Goal: Information Seeking & Learning: Check status

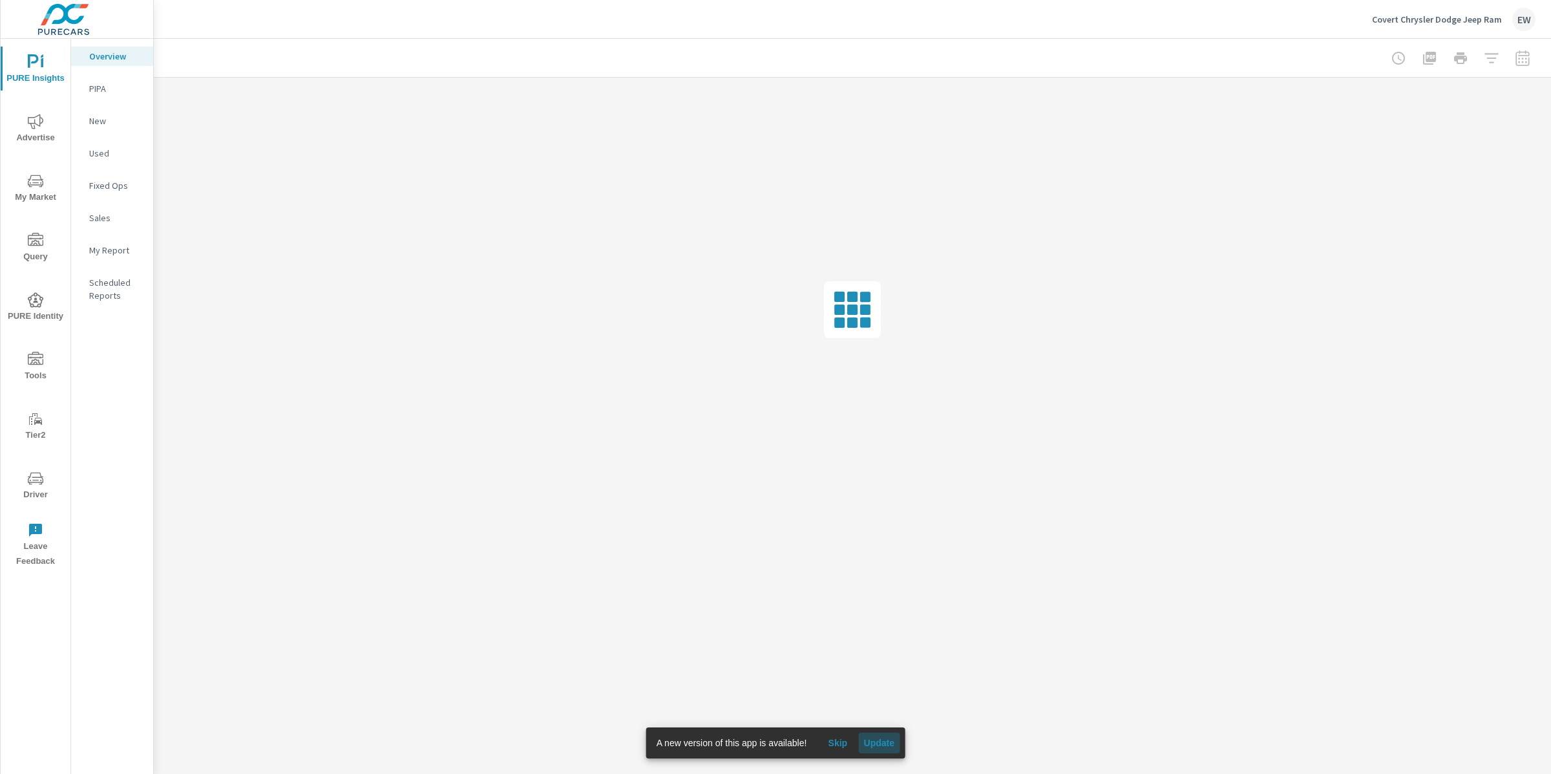
click at [894, 741] on span "Update" at bounding box center [878, 743] width 31 height 12
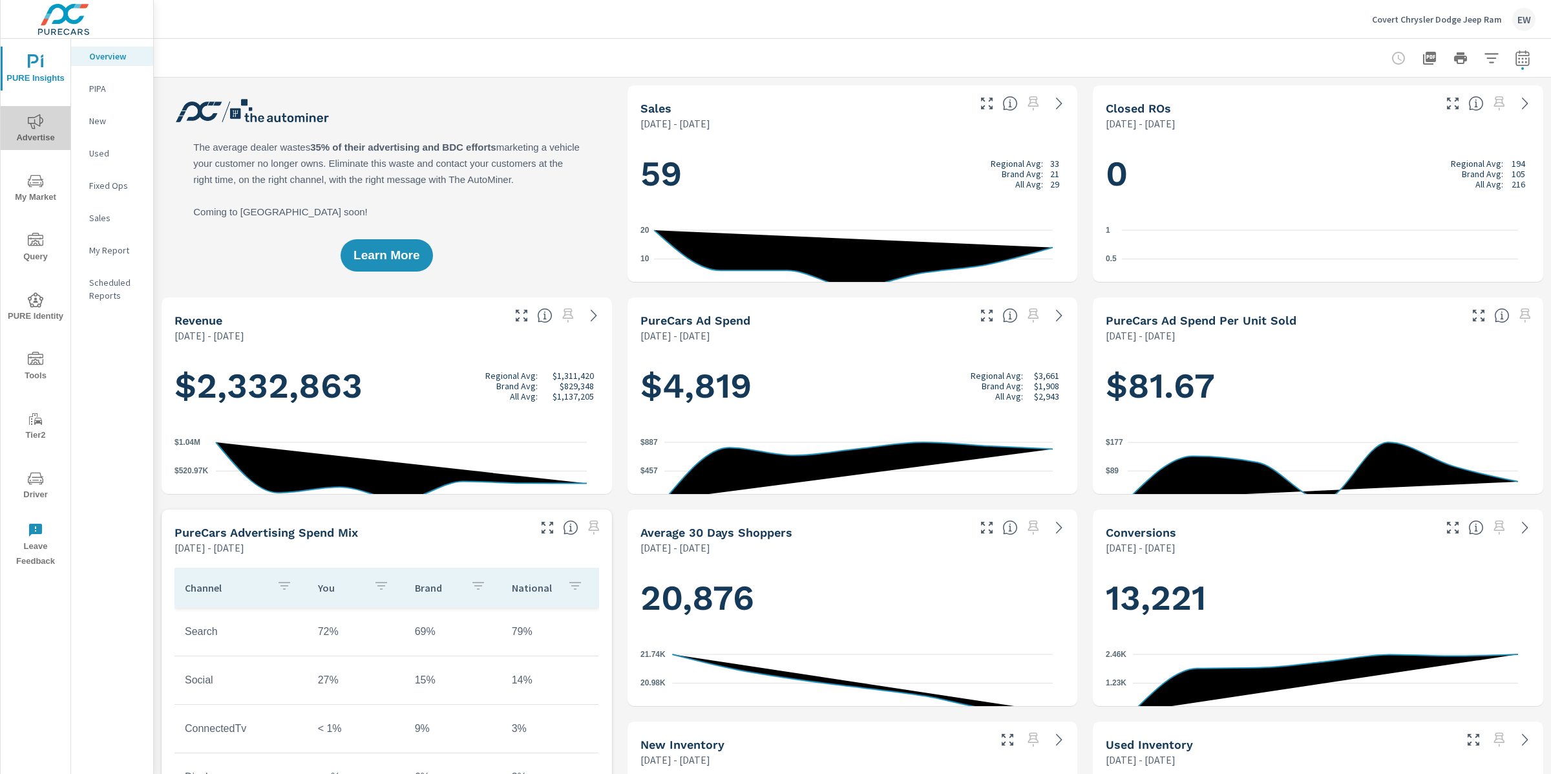
click at [35, 119] on icon "nav menu" at bounding box center [36, 122] width 16 height 16
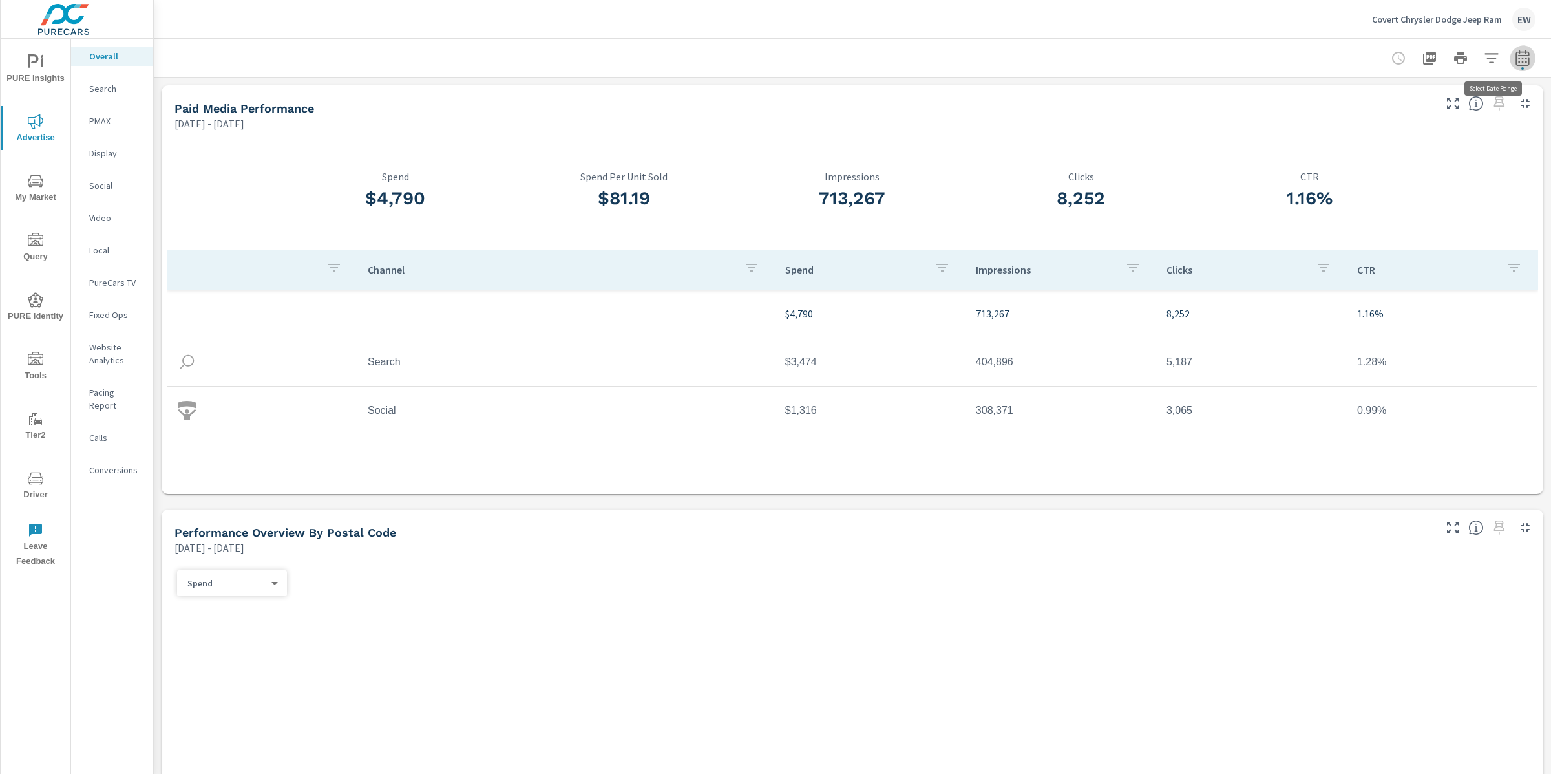
click at [1519, 57] on button "button" at bounding box center [1523, 58] width 26 height 26
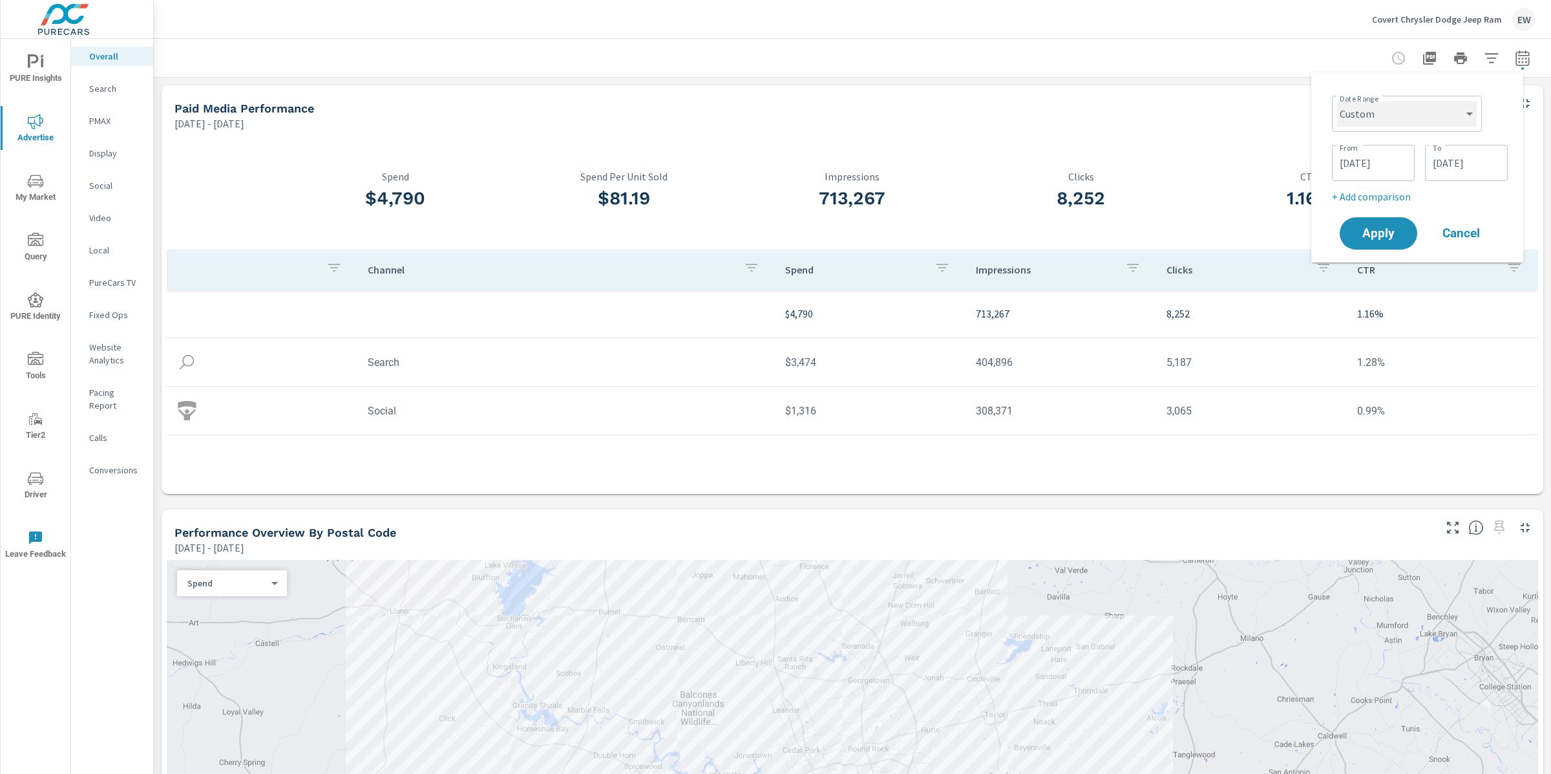
click at [1402, 120] on select "Custom Yesterday Last week Last 7 days Last 14 days Last 30 days Last 45 days L…" at bounding box center [1407, 114] width 140 height 26
click at [1337, 101] on select "Custom Yesterday Last week Last 7 days Last 14 days Last 30 days Last 45 days L…" at bounding box center [1407, 114] width 140 height 26
select select "Month to date"
click at [1372, 191] on span "Apply" at bounding box center [1378, 184] width 53 height 12
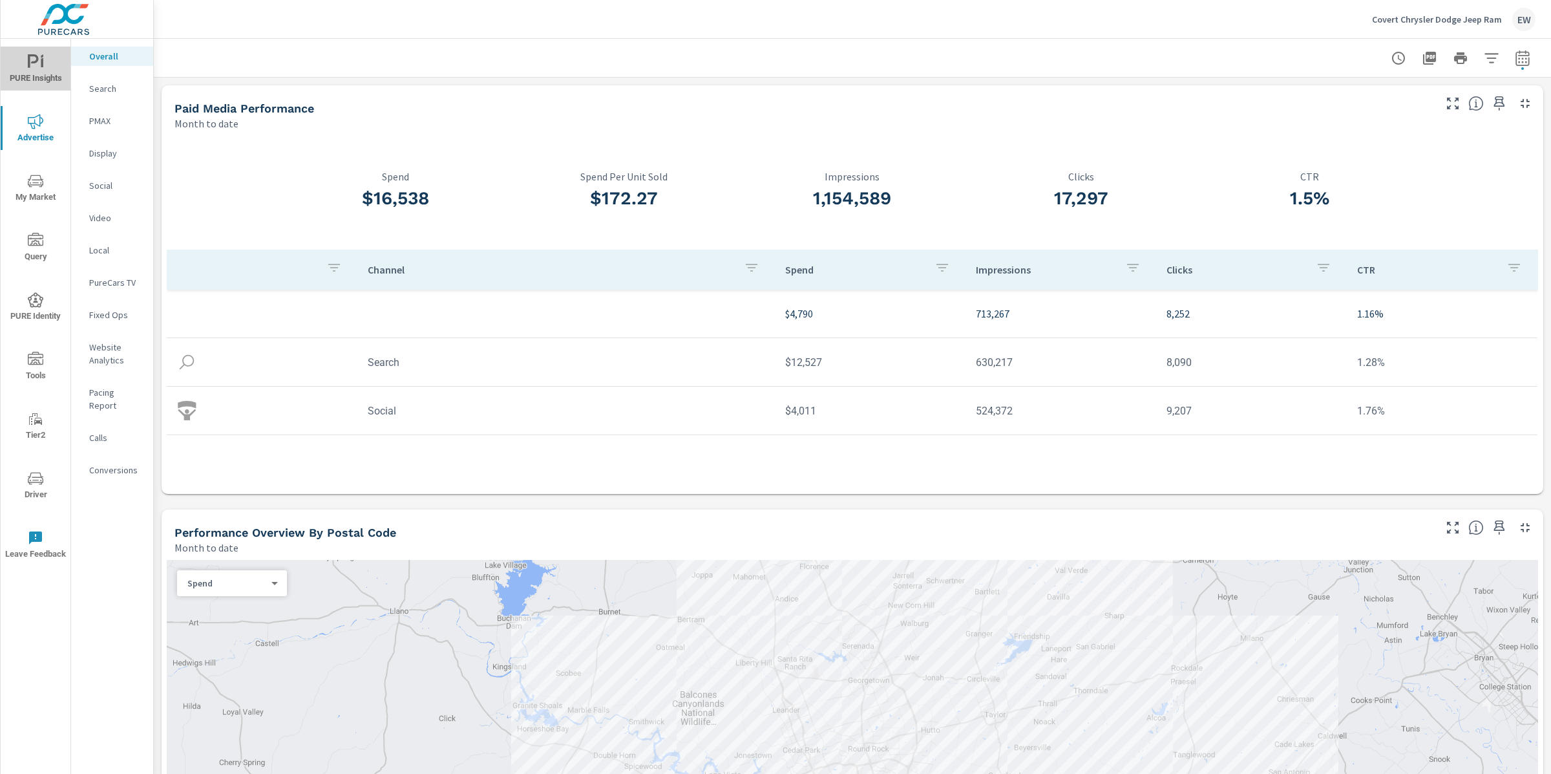
click at [20, 66] on span "PURE Insights" at bounding box center [36, 70] width 62 height 32
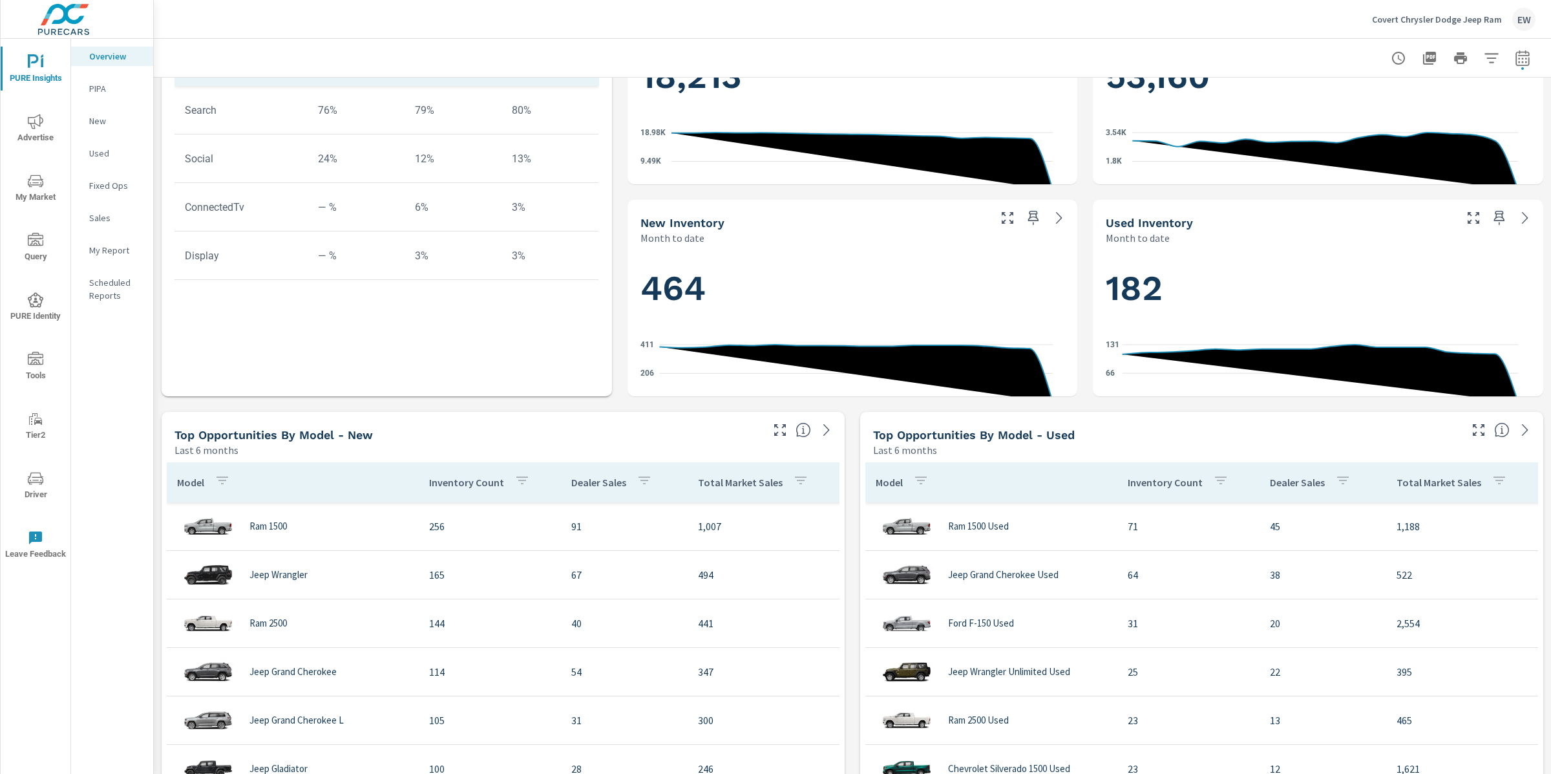
scroll to position [525, 0]
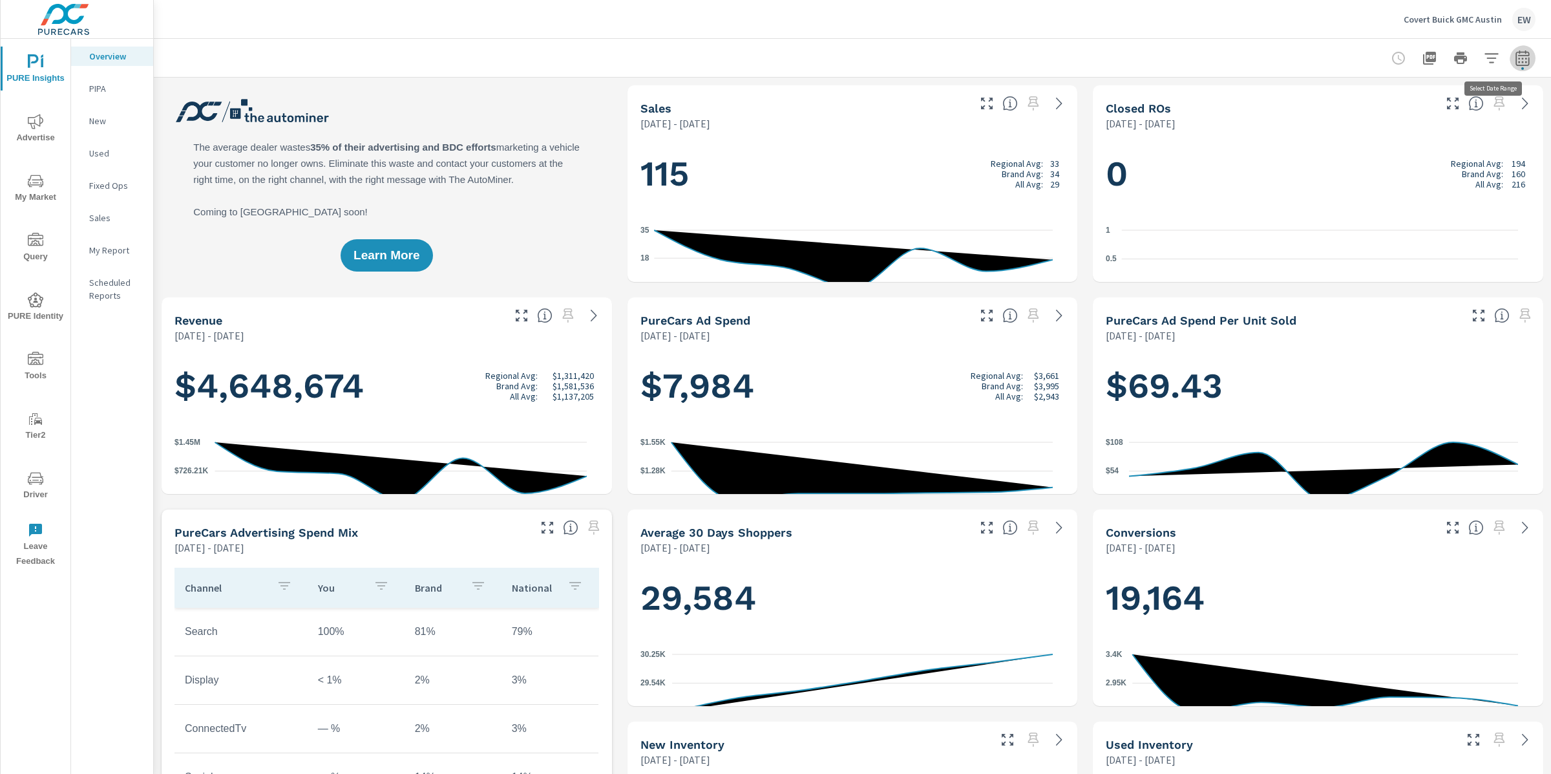
click at [1515, 63] on icon "button" at bounding box center [1523, 58] width 16 height 16
click at [1422, 115] on select "Custom Yesterday Last week Last 7 days Last 14 days Last 30 days Last 45 days L…" at bounding box center [1407, 114] width 140 height 26
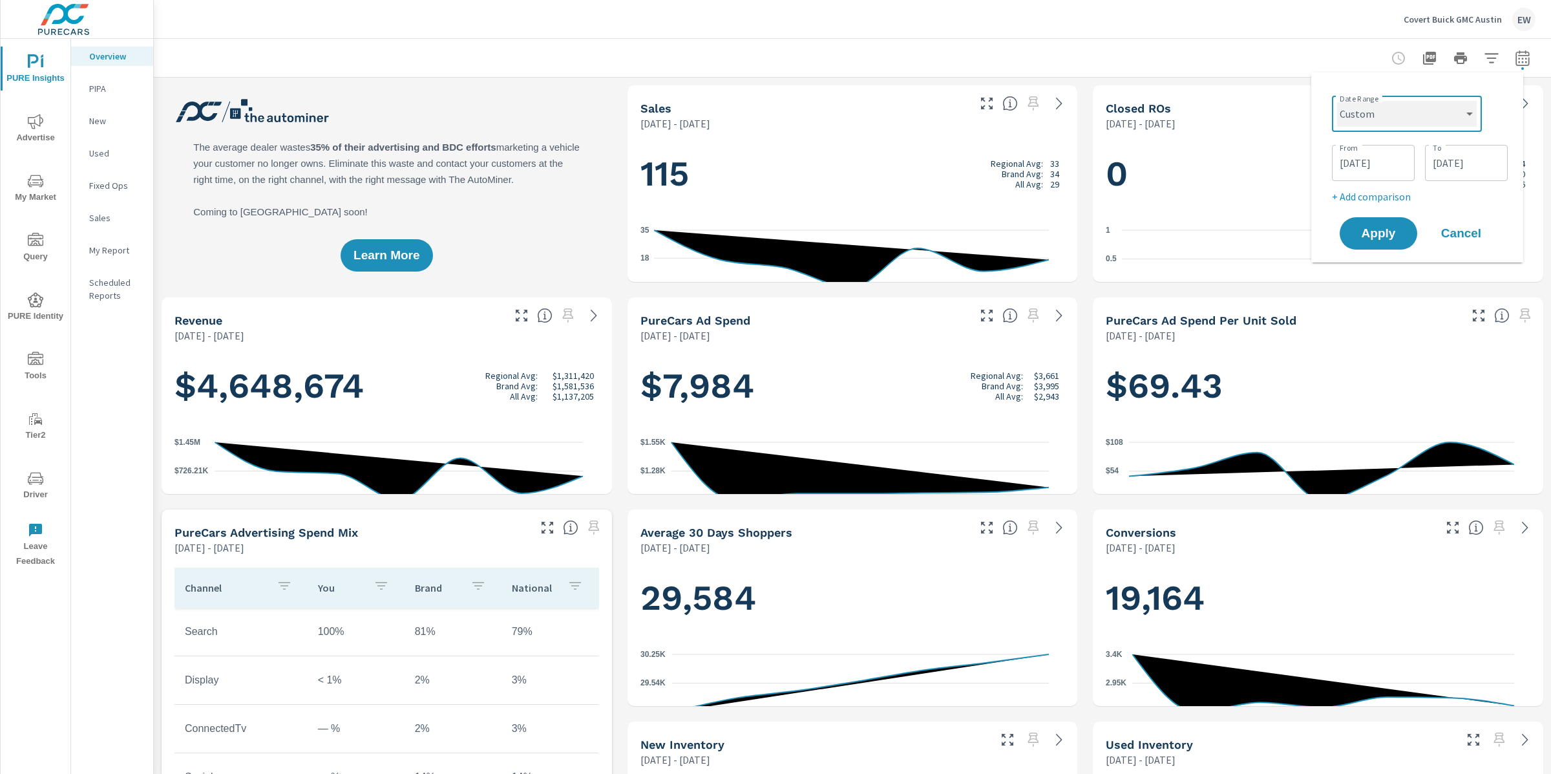
click at [1337, 101] on select "Custom Yesterday Last week Last 7 days Last 14 days Last 30 days Last 45 days L…" at bounding box center [1407, 114] width 140 height 26
select select "Month to date"
click at [1380, 191] on span "Apply" at bounding box center [1378, 184] width 53 height 12
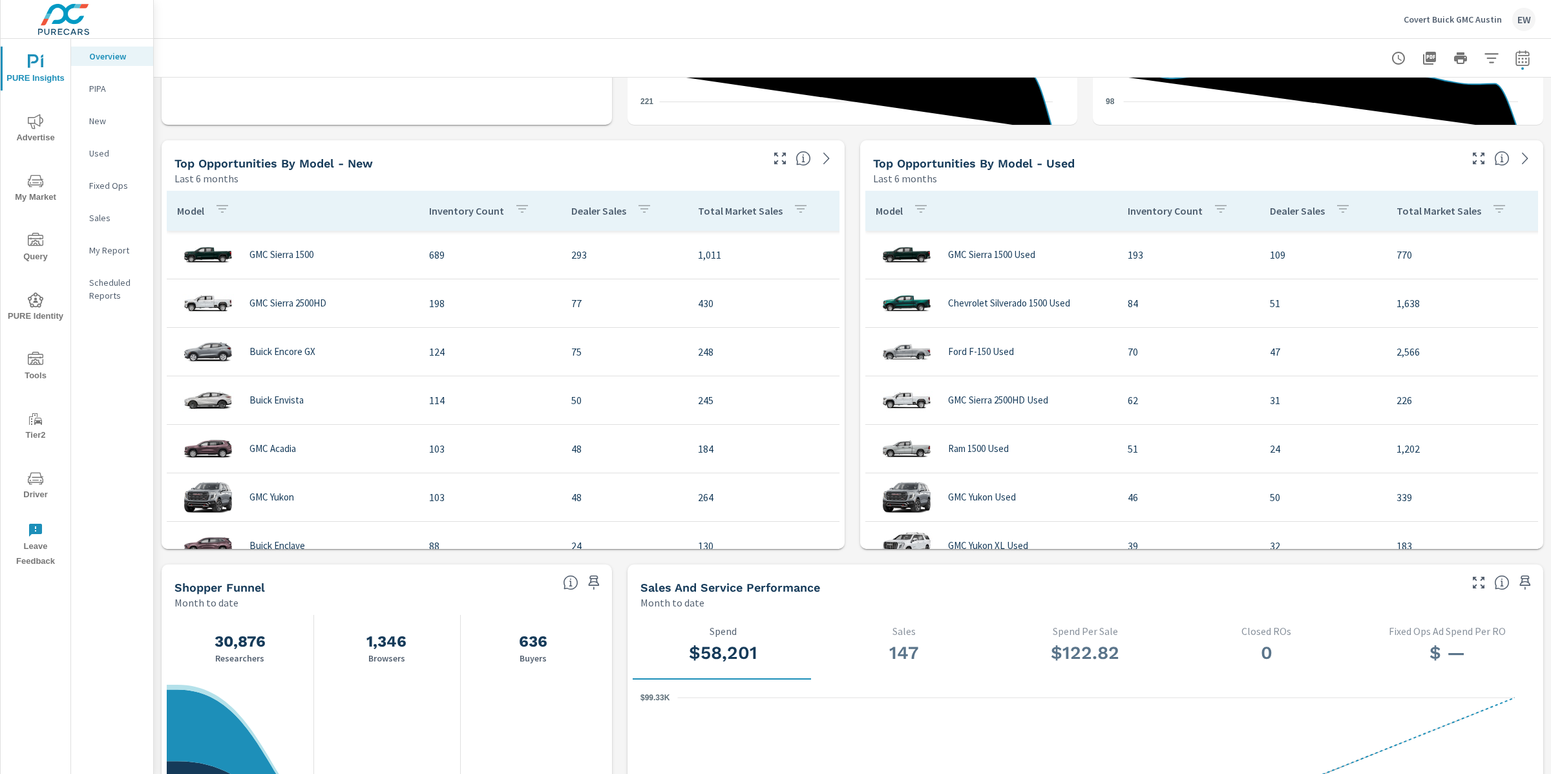
scroll to position [819, 0]
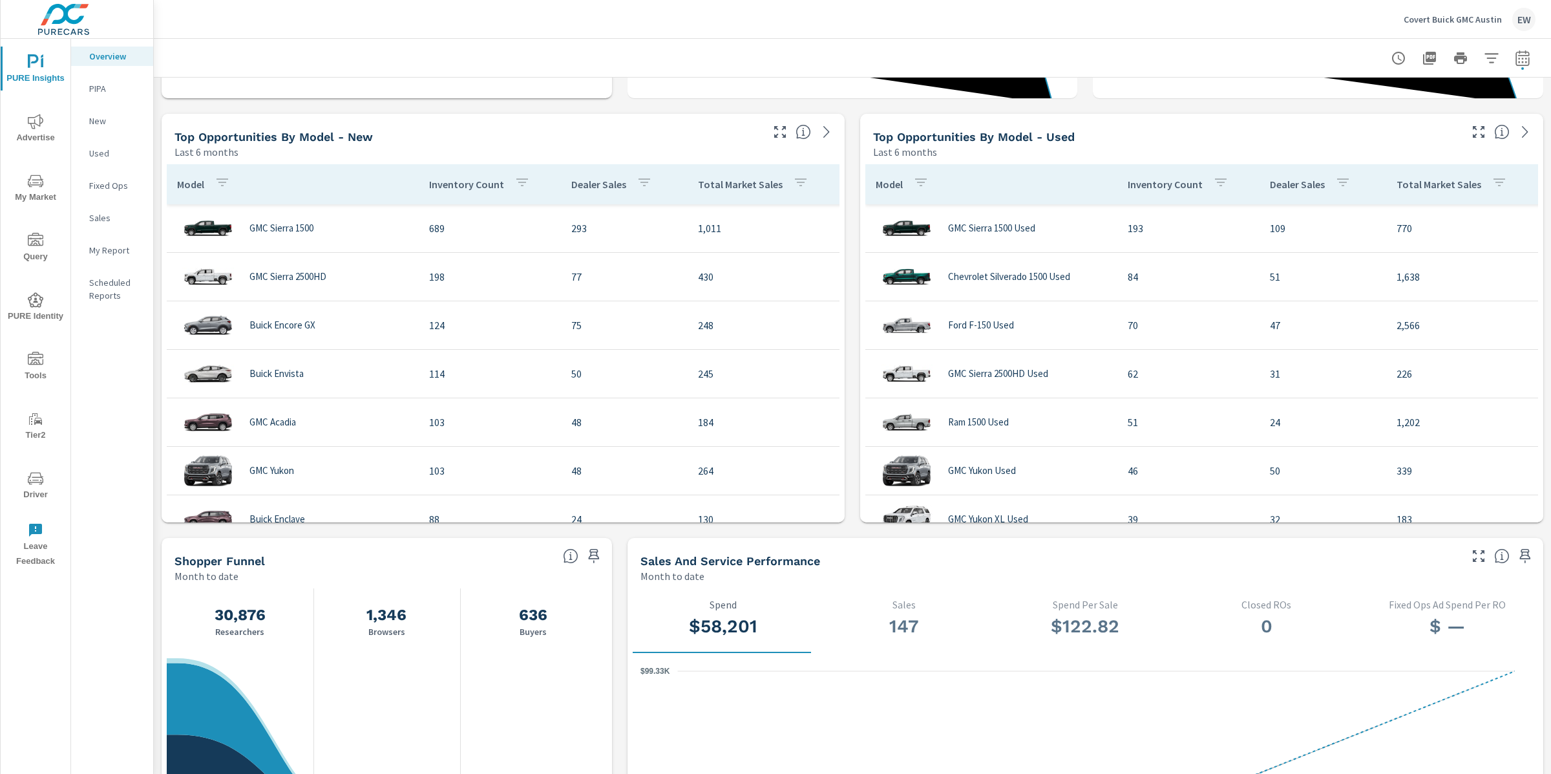
click at [158, 424] on div "Learn More The average dealer wastes 35% of their advertising and BDC efforts m…" at bounding box center [852, 318] width 1397 height 2120
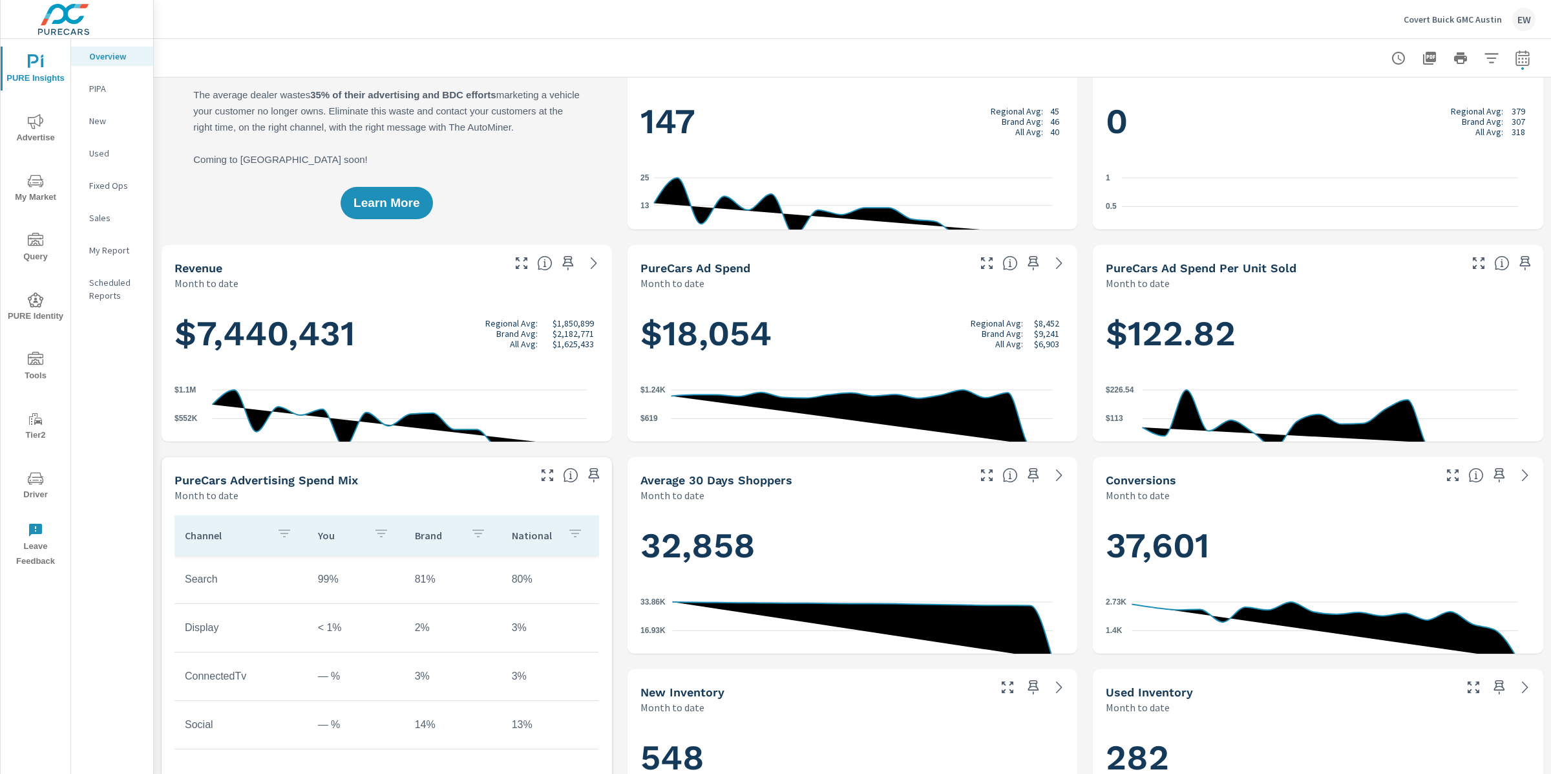
scroll to position [0, 0]
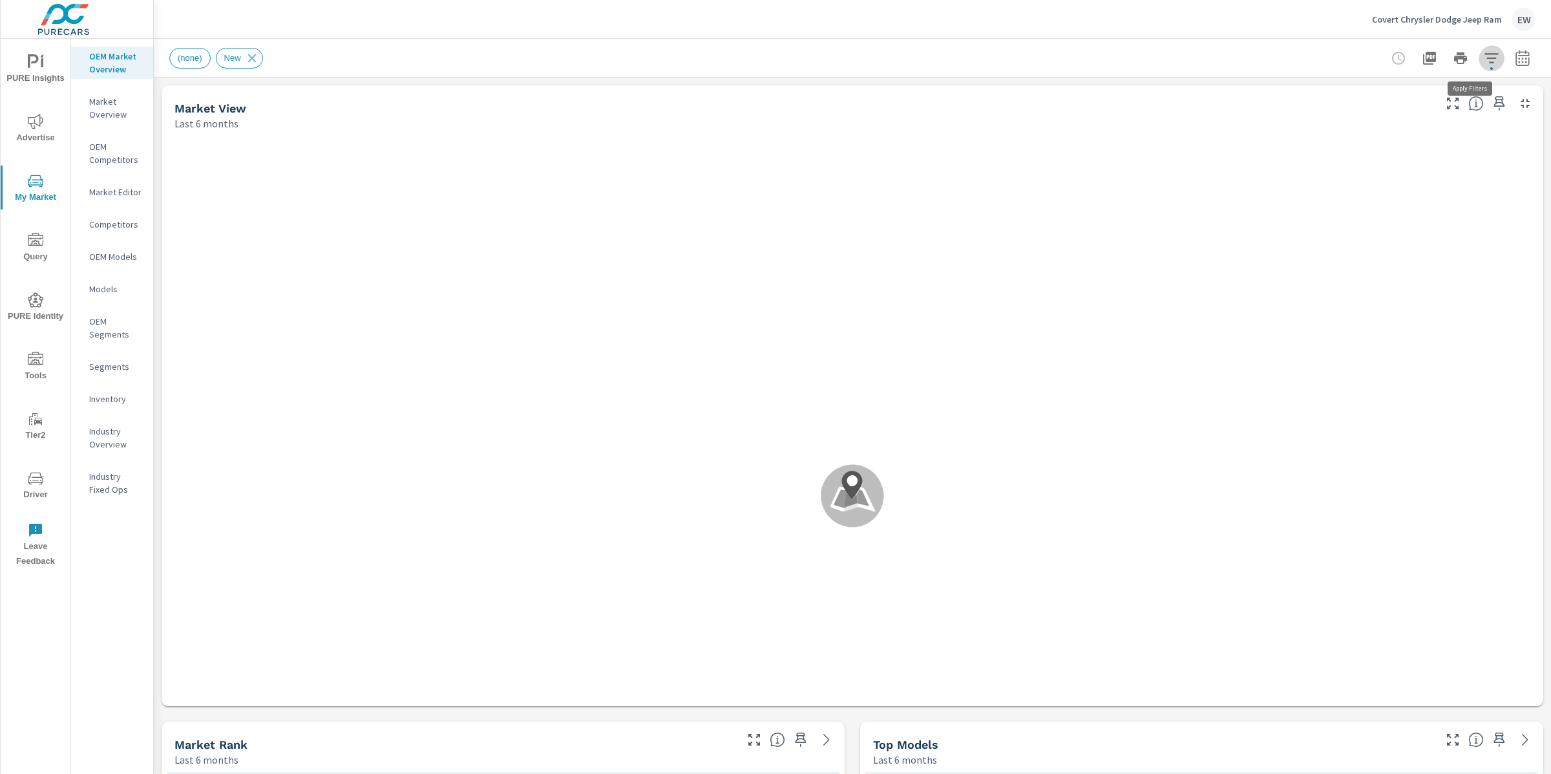
click at [1484, 59] on icon "button" at bounding box center [1492, 58] width 16 height 16
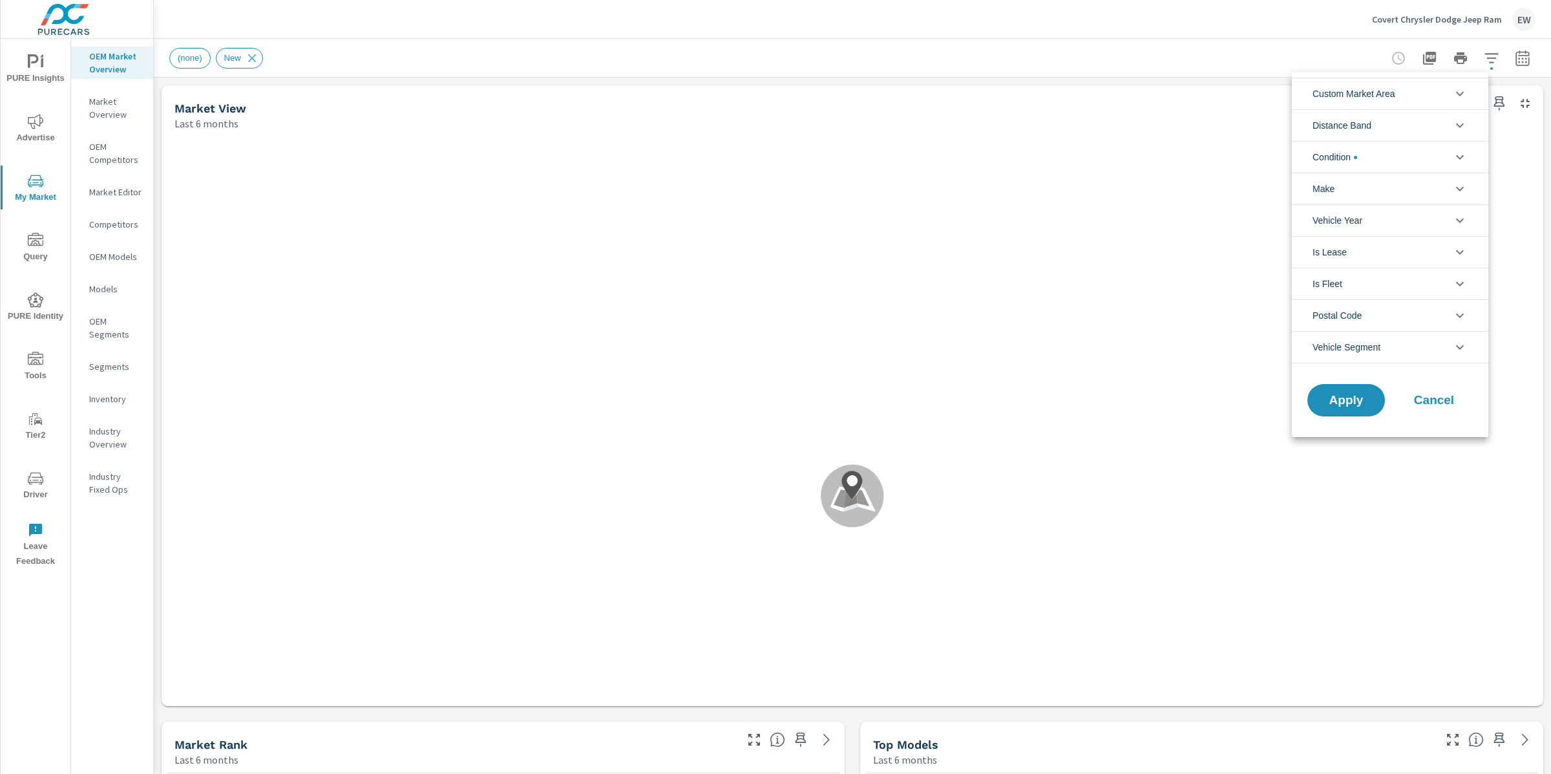
click at [1395, 90] on span "Custom Market Area" at bounding box center [1354, 93] width 83 height 31
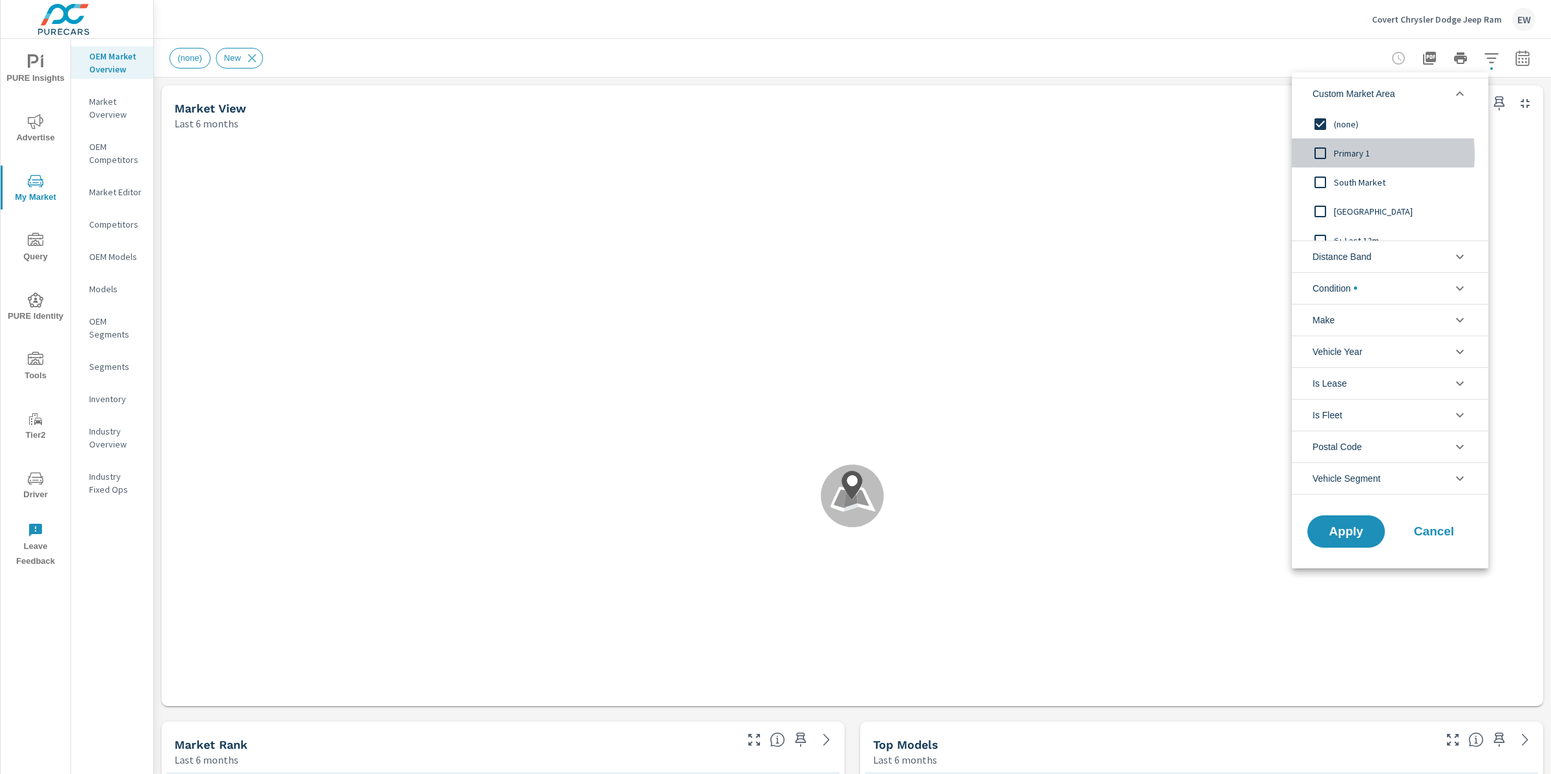
click at [1328, 154] on input "filter options" at bounding box center [1320, 153] width 27 height 27
click at [1342, 537] on span "Apply" at bounding box center [1346, 531] width 53 height 12
